Goal: Task Accomplishment & Management: Manage account settings

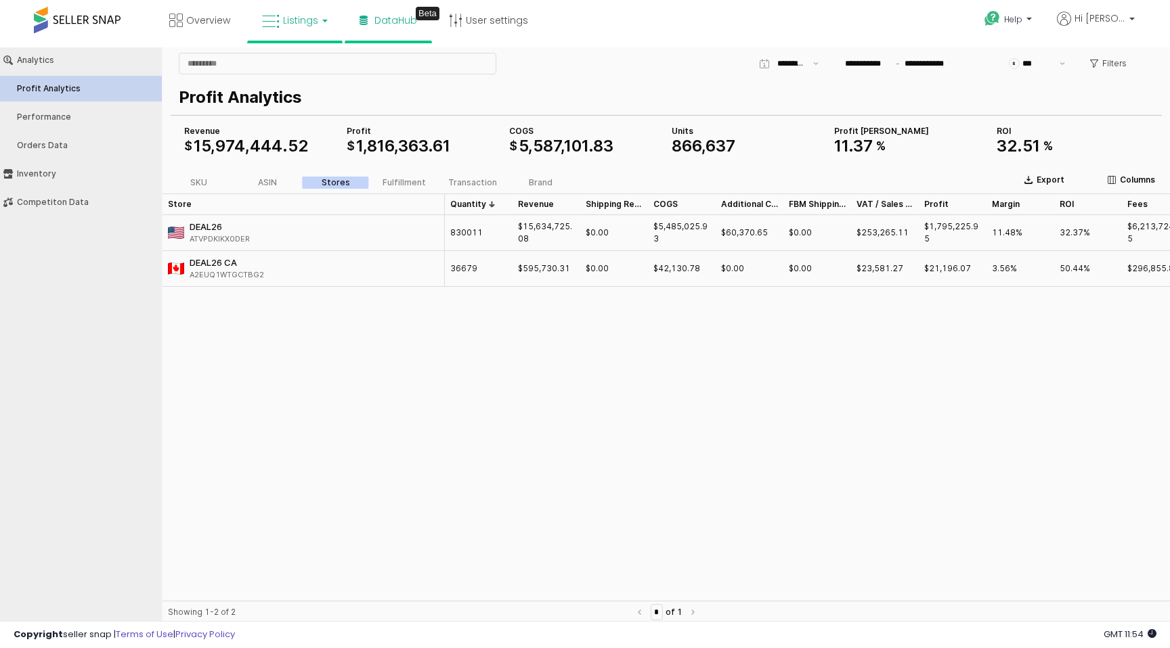
click at [273, 21] on icon at bounding box center [271, 22] width 18 height 18
click at [298, 112] on icon at bounding box center [306, 118] width 71 height 20
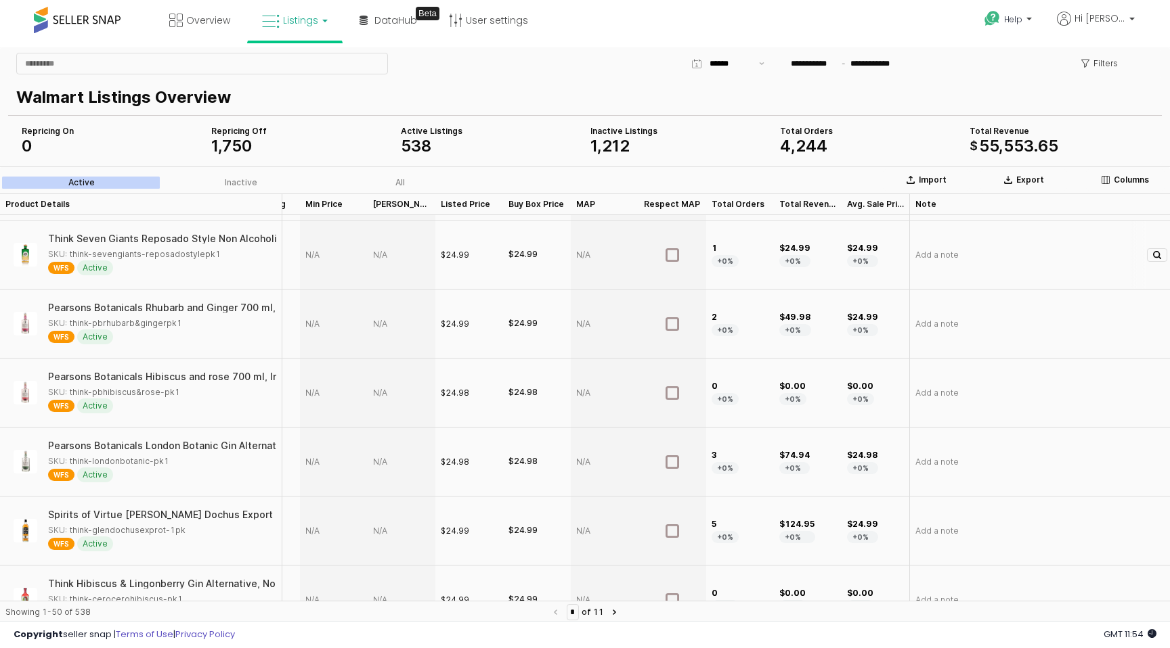
scroll to position [0, 50]
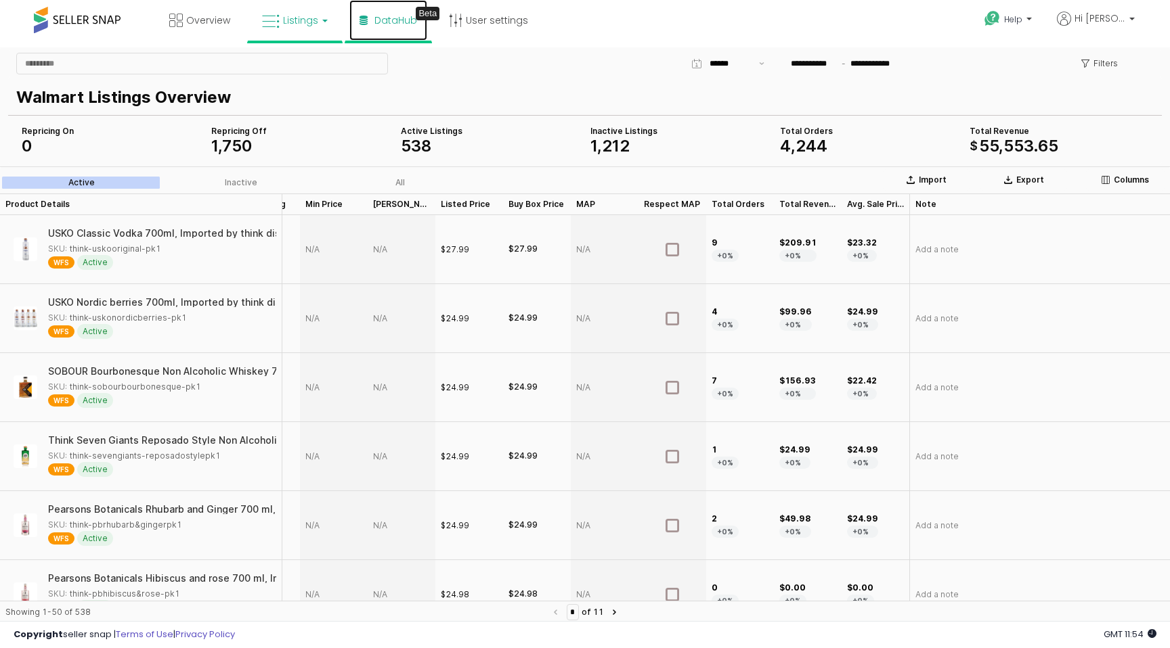
click at [388, 26] on span "DataHub" at bounding box center [395, 21] width 43 height 14
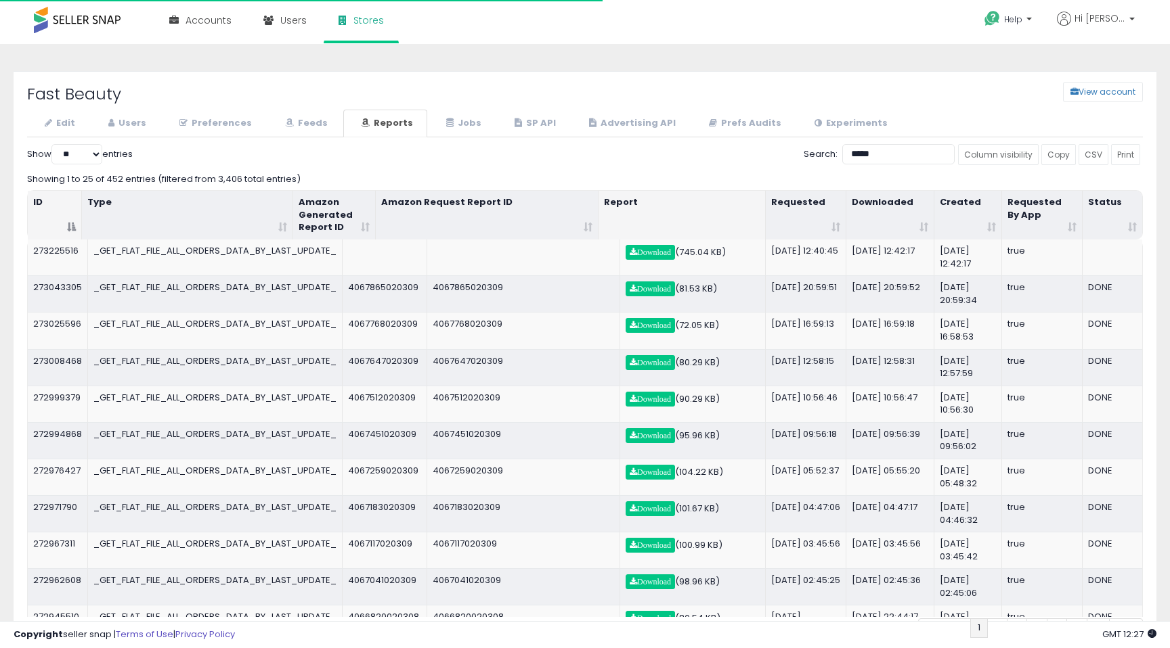
select select "**"
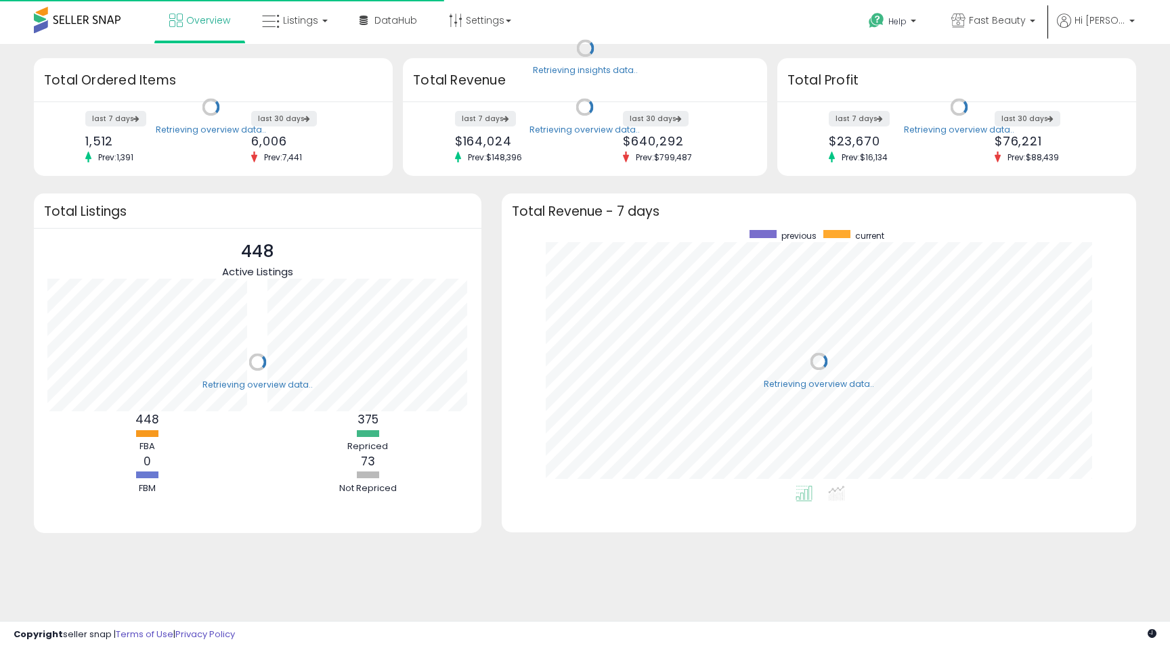
scroll to position [256, 607]
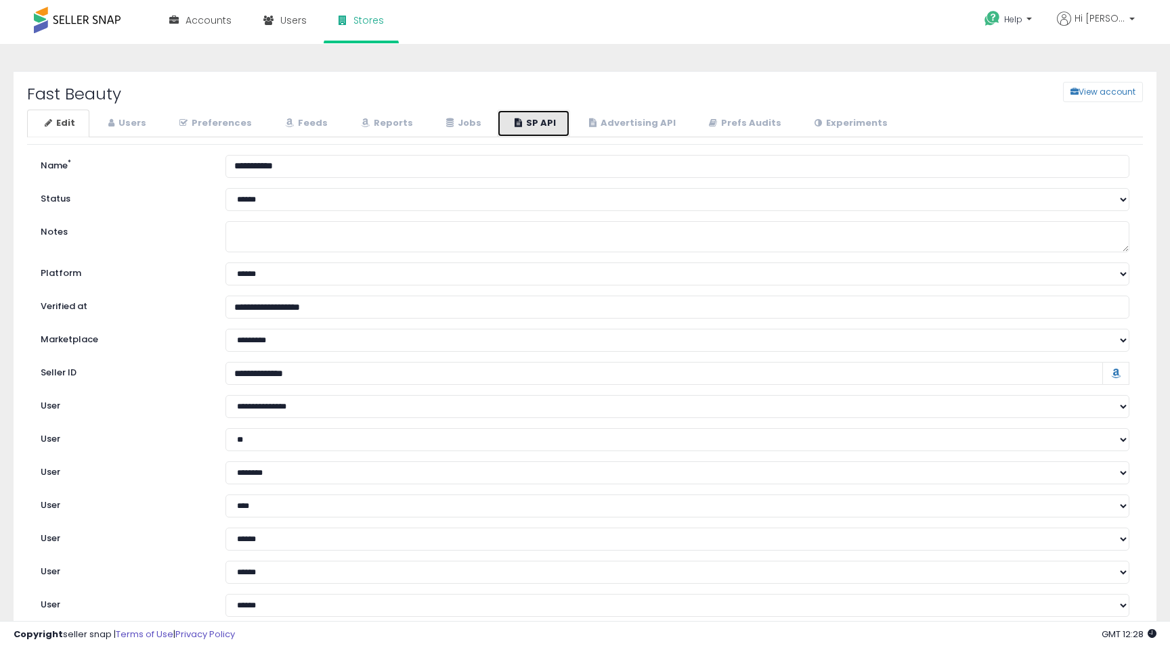
click at [549, 123] on link "SP API" at bounding box center [533, 124] width 73 height 28
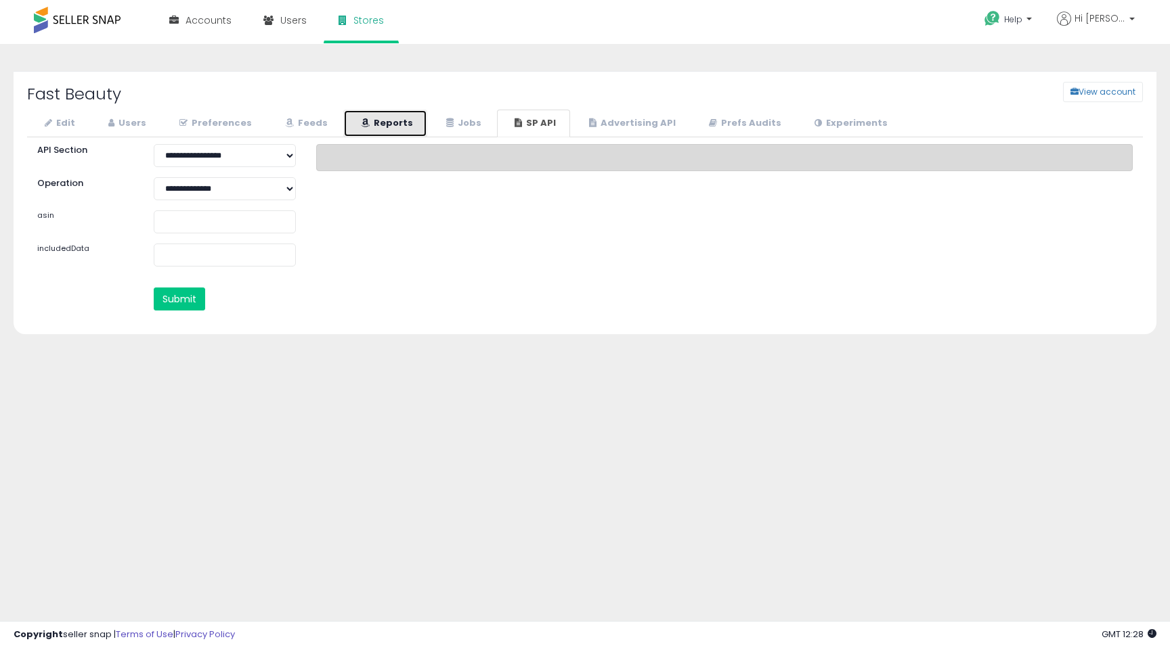
click at [378, 120] on link "Reports" at bounding box center [385, 124] width 84 height 28
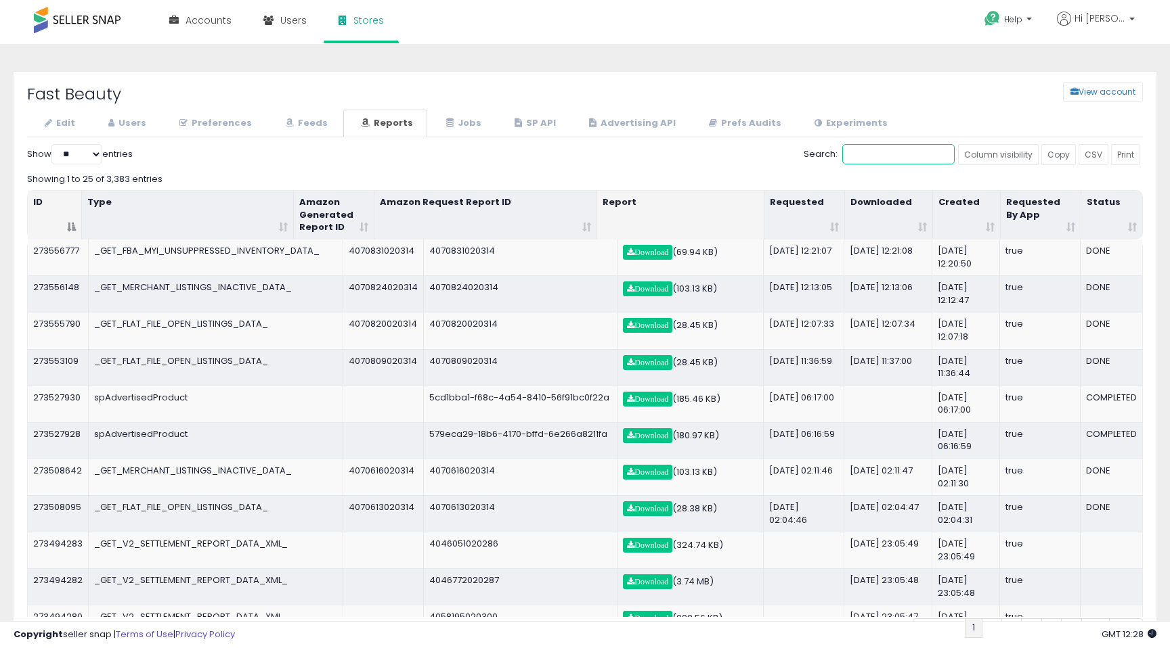
click at [850, 158] on input "Search:" at bounding box center [898, 154] width 112 height 20
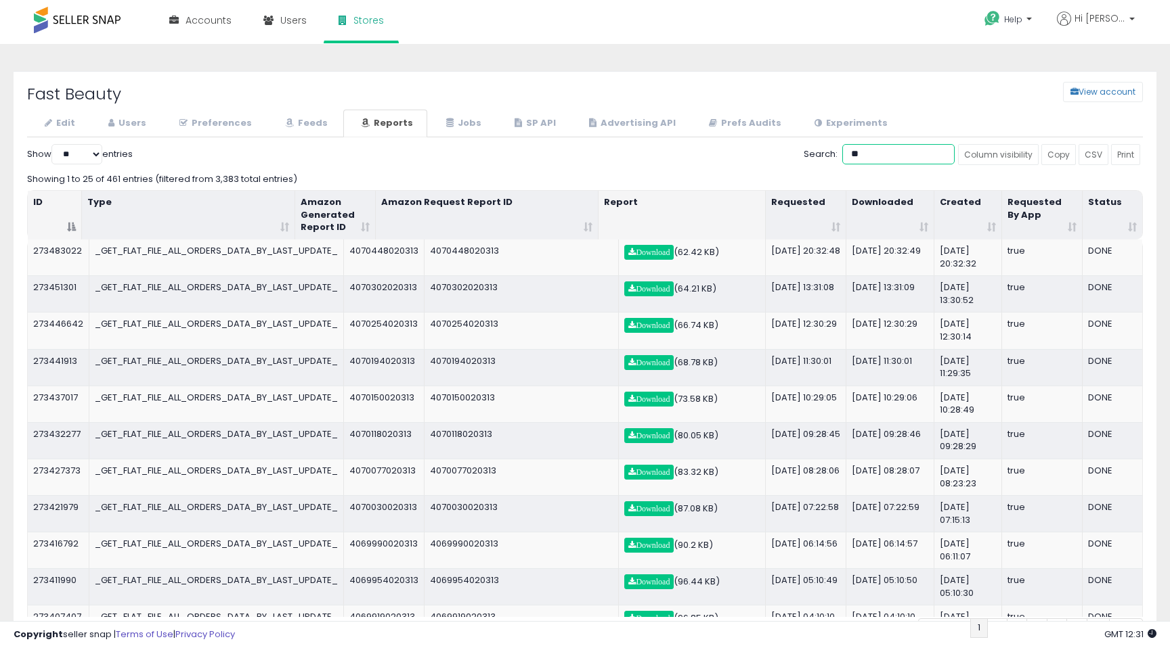
type input "*"
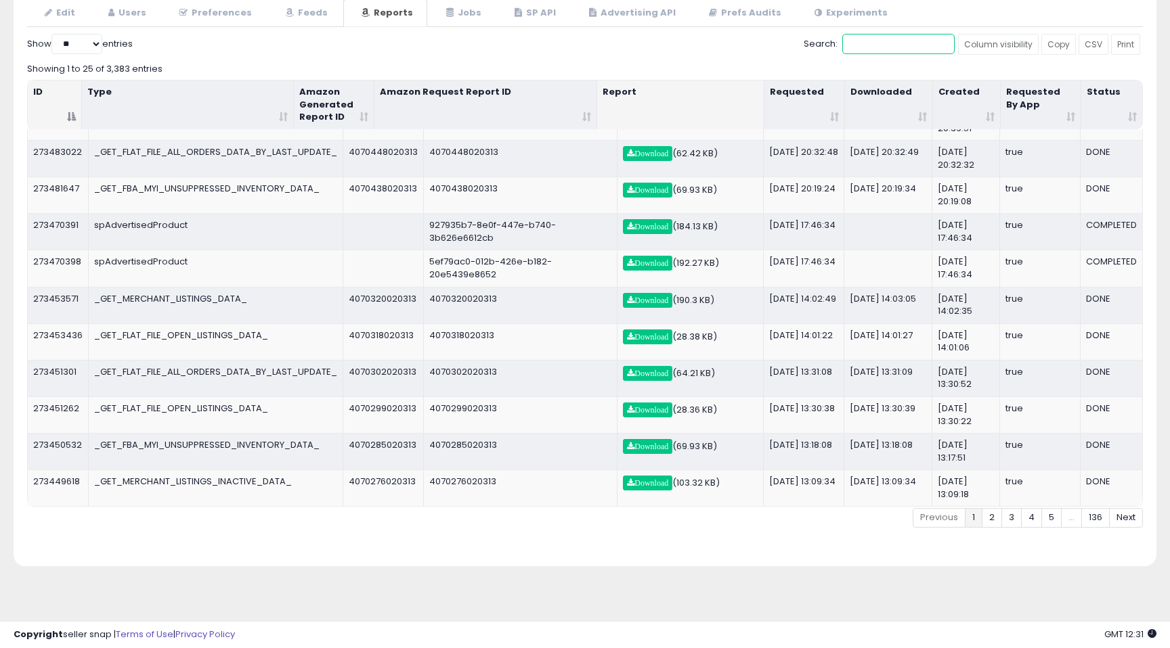
scroll to position [113, 0]
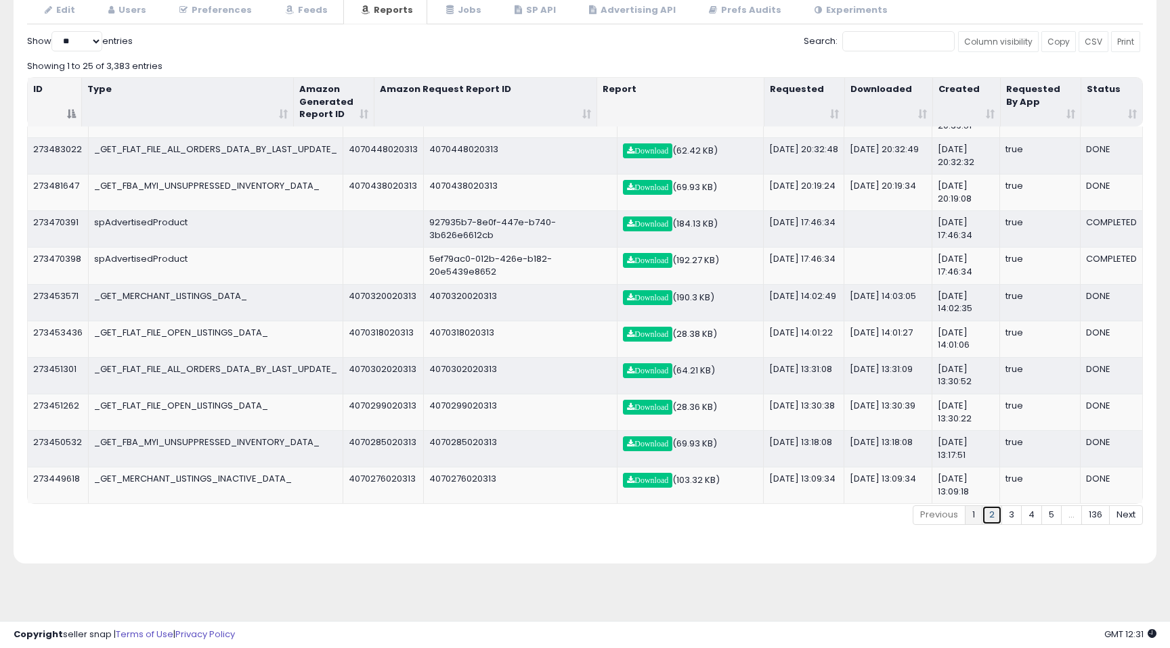
click at [990, 515] on link "2" at bounding box center [992, 516] width 20 height 20
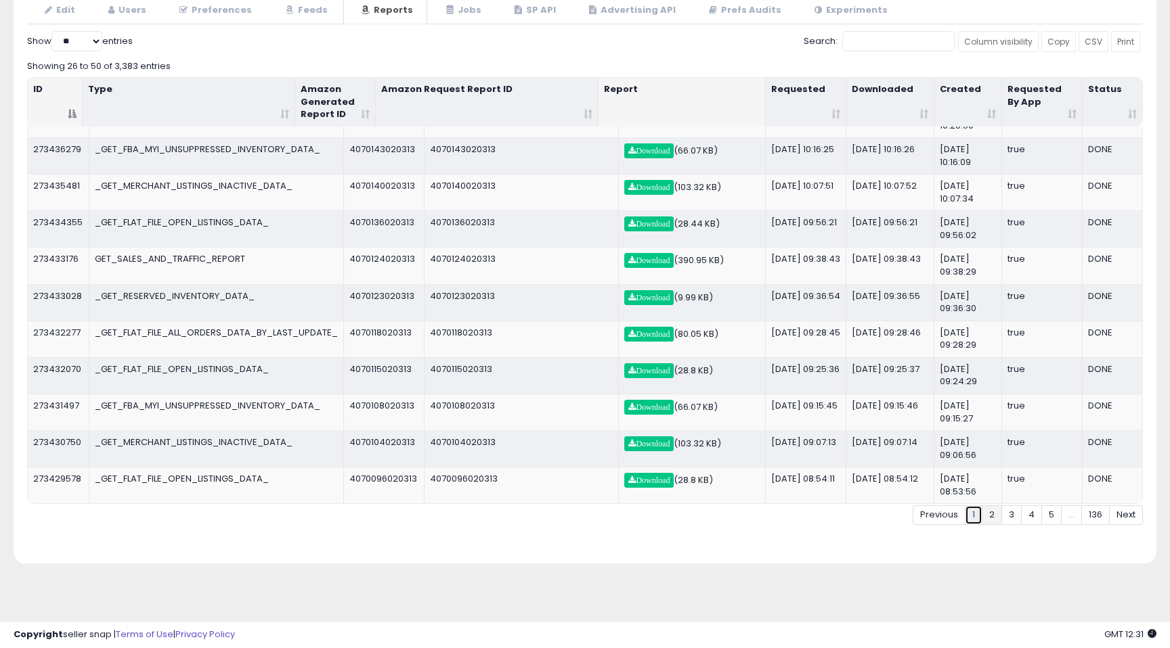
click at [980, 517] on link "1" at bounding box center [974, 516] width 18 height 20
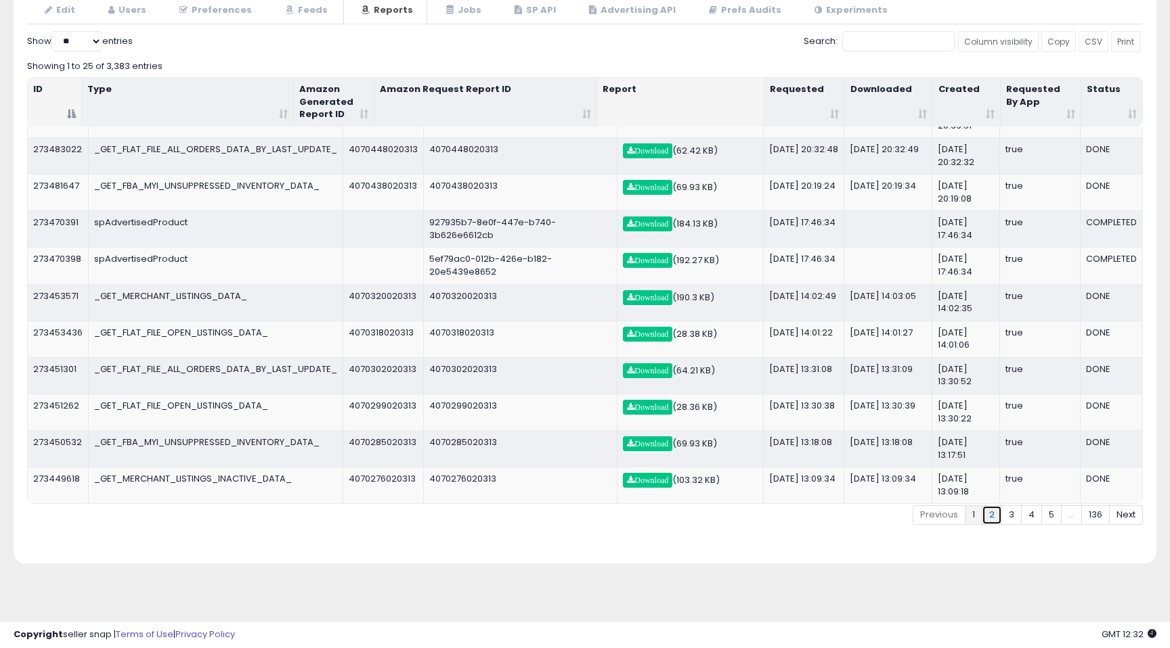
click at [994, 515] on link "2" at bounding box center [992, 516] width 20 height 20
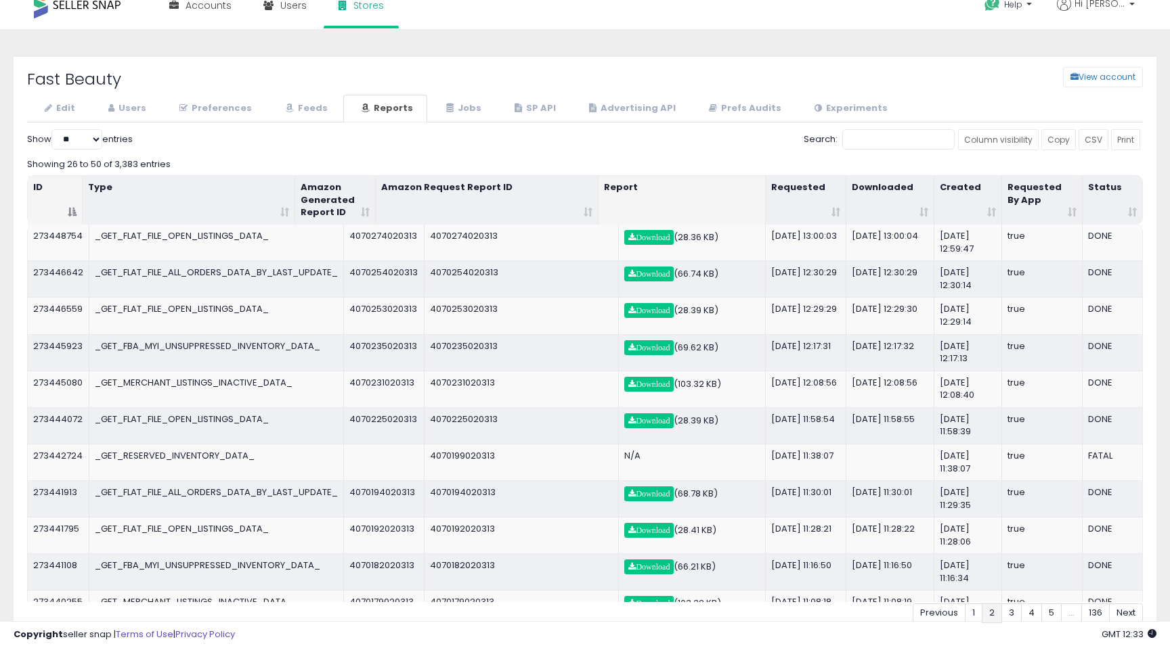
scroll to position [0, 0]
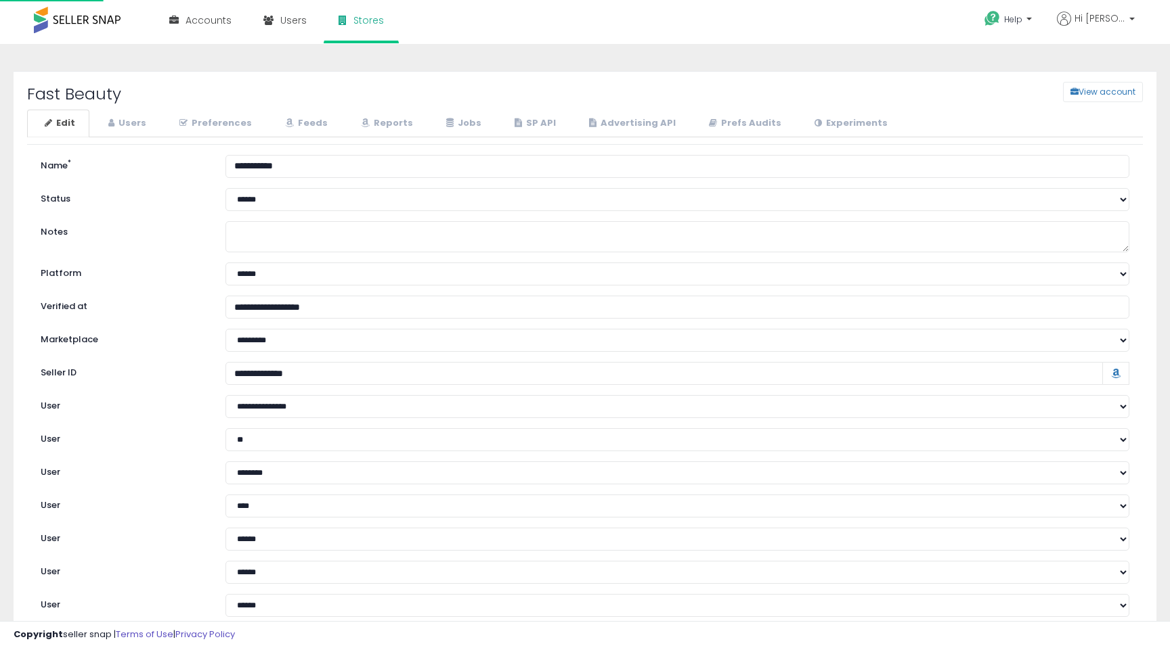
select select "**"
click at [405, 118] on link "Reports" at bounding box center [385, 124] width 84 height 28
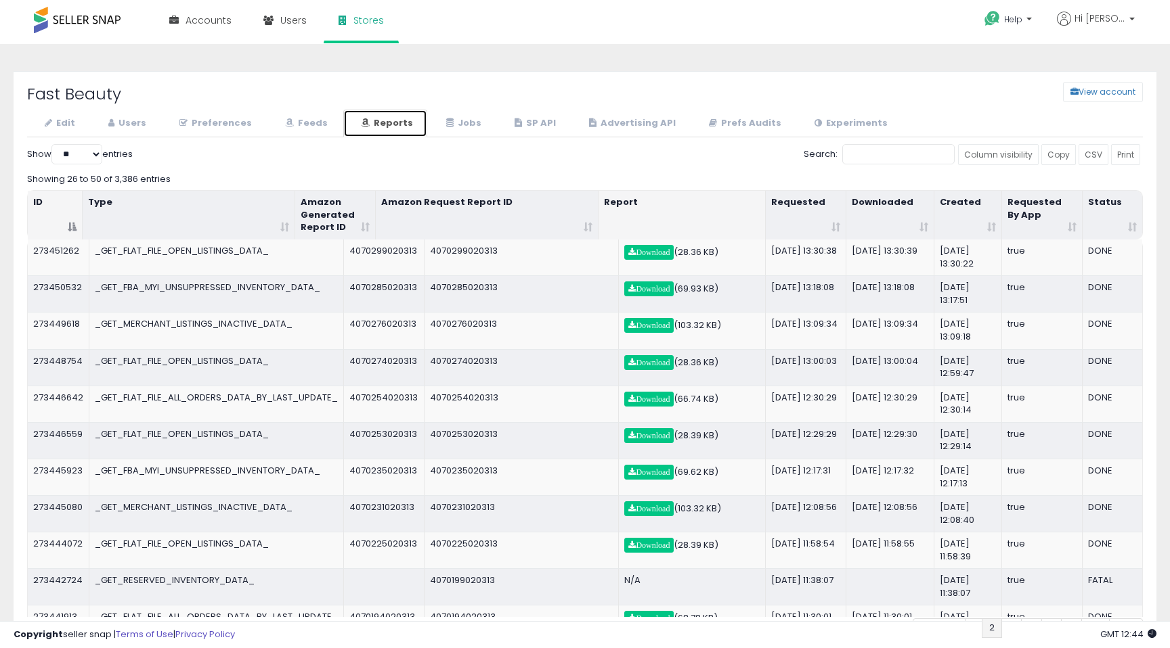
click at [971, 206] on th "Created" at bounding box center [968, 215] width 68 height 49
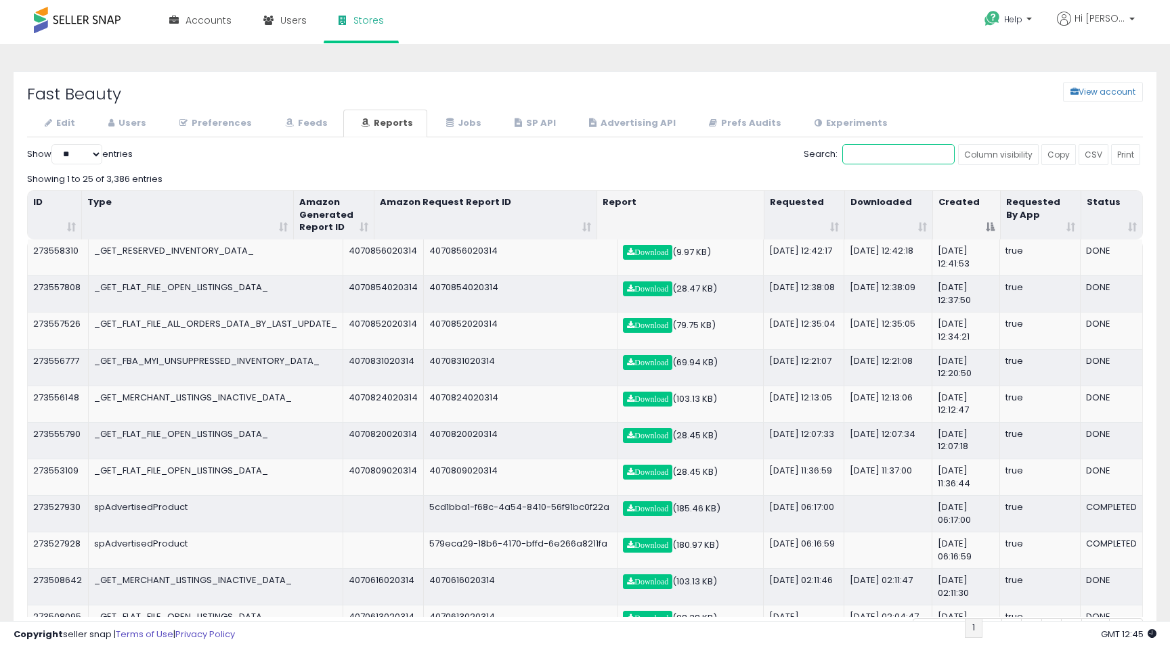
click at [908, 162] on input "Search:" at bounding box center [898, 154] width 112 height 20
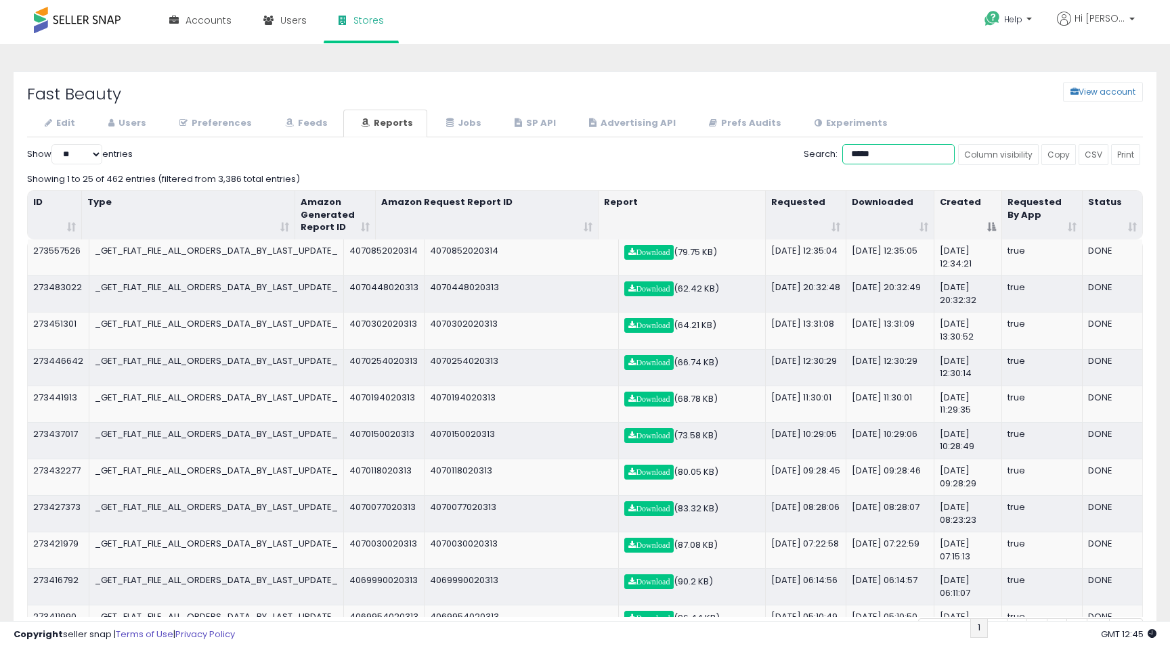
click at [844, 208] on th "Requested" at bounding box center [806, 215] width 81 height 49
type input "*****"
